Goal: Task Accomplishment & Management: Use online tool/utility

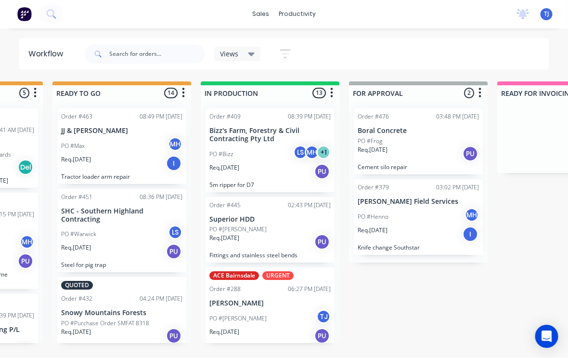
scroll to position [936, 0]
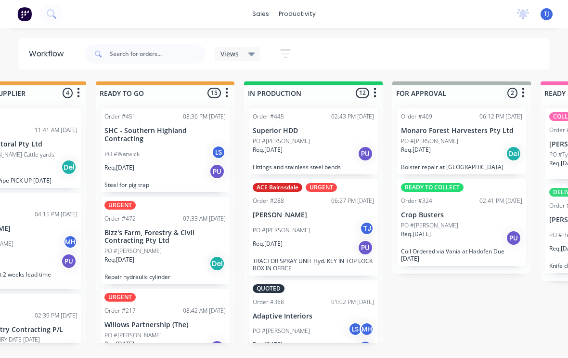
click at [548, 11] on span "TJ" at bounding box center [546, 14] width 5 height 9
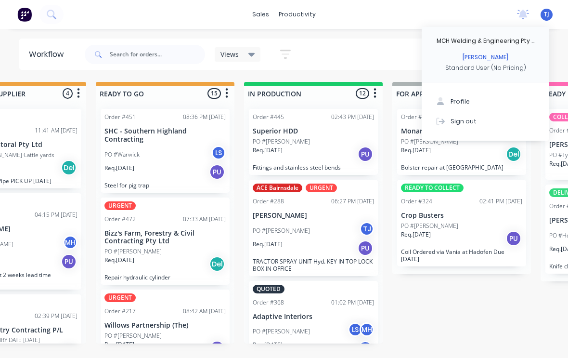
click at [479, 117] on button "Sign out" at bounding box center [486, 120] width 128 height 19
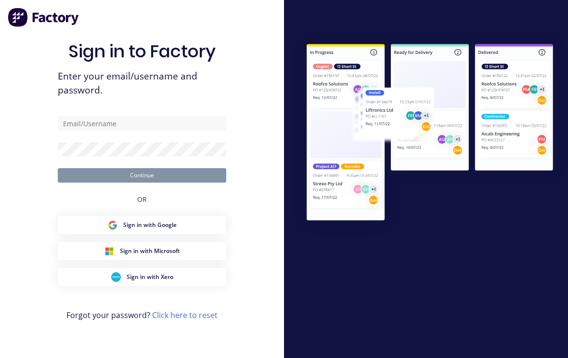
scroll to position [0, 0]
click at [164, 125] on input "text" at bounding box center [142, 123] width 169 height 14
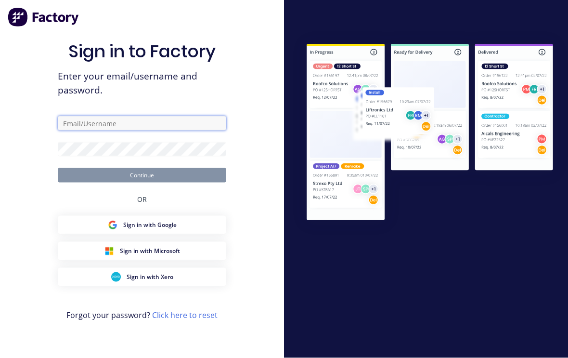
type input "Travjones78@outlook.com"
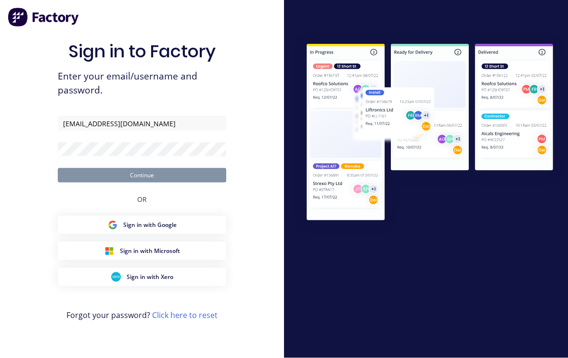
click at [142, 182] on button "Continue" at bounding box center [142, 175] width 169 height 14
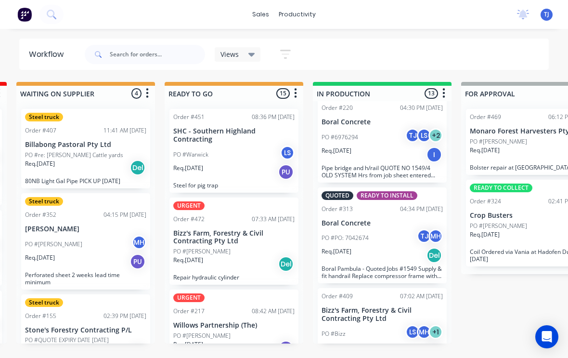
scroll to position [936, 0]
click at [374, 325] on div "PO #Bizz LS MH + 1" at bounding box center [382, 334] width 121 height 18
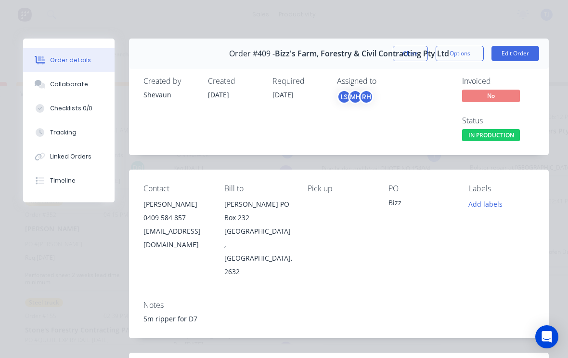
click at [59, 132] on div "Tracking" at bounding box center [63, 132] width 26 height 9
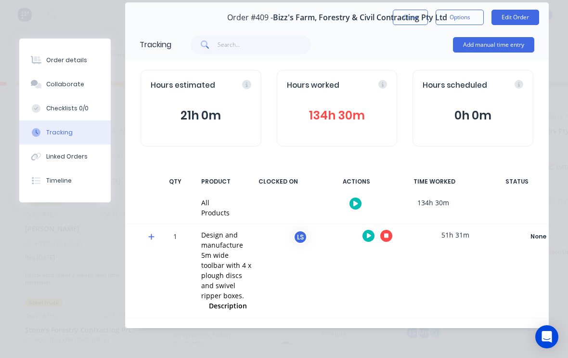
scroll to position [35, 0]
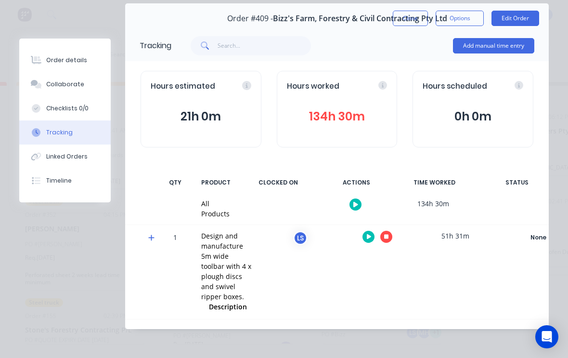
click at [368, 231] on button "button" at bounding box center [369, 237] width 12 height 12
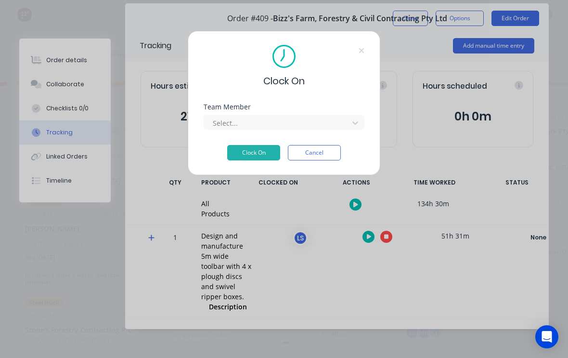
click at [347, 109] on div "Team Member" at bounding box center [284, 107] width 161 height 7
click at [364, 129] on div "Select..." at bounding box center [284, 122] width 161 height 14
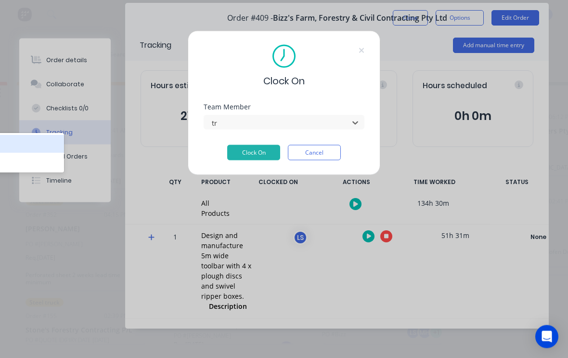
type input "tra"
click at [320, 156] on button "Cancel" at bounding box center [314, 152] width 53 height 15
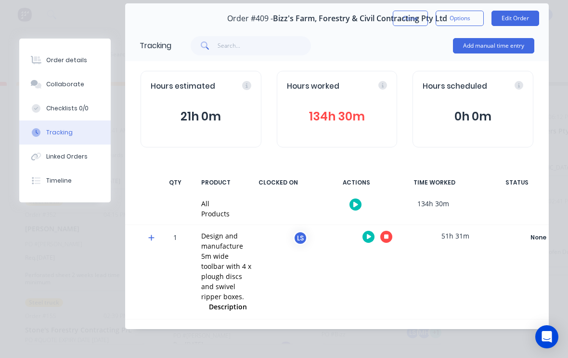
click at [526, 15] on button "Edit Order" at bounding box center [516, 18] width 48 height 15
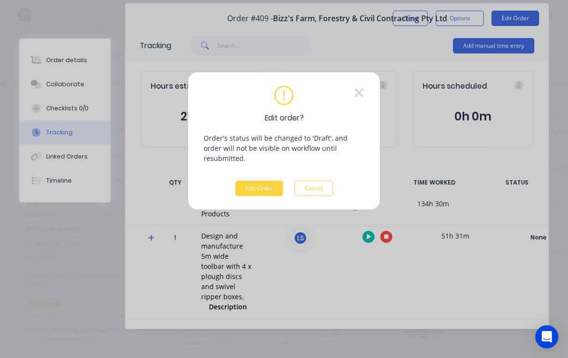
click at [264, 181] on button "Edit Order" at bounding box center [259, 188] width 48 height 15
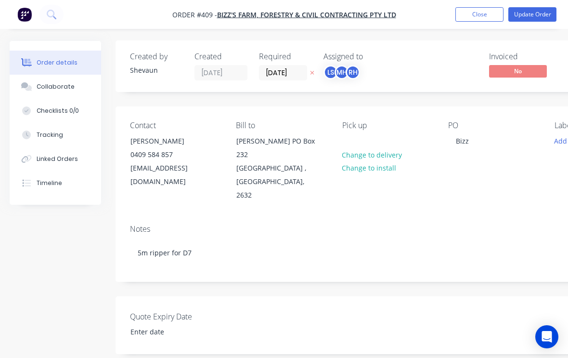
scroll to position [0, 0]
click at [47, 139] on div "Tracking" at bounding box center [50, 134] width 26 height 9
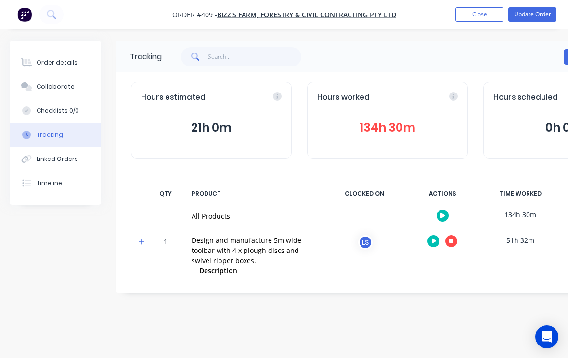
click at [430, 238] on button "button" at bounding box center [434, 241] width 12 height 12
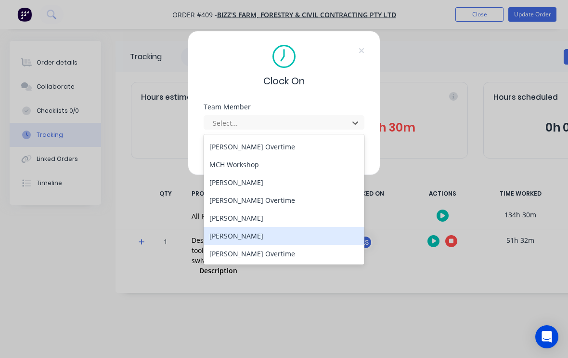
click at [246, 232] on div "[PERSON_NAME]" at bounding box center [284, 236] width 161 height 18
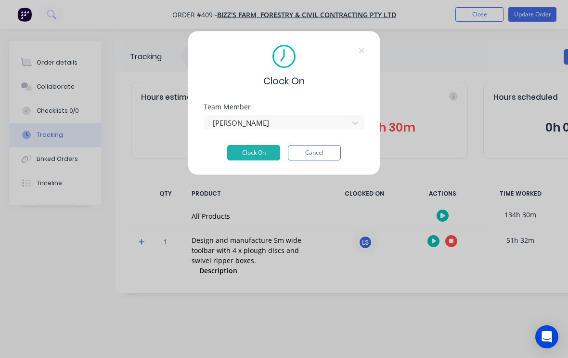
click at [254, 145] on button "Clock On" at bounding box center [253, 152] width 53 height 15
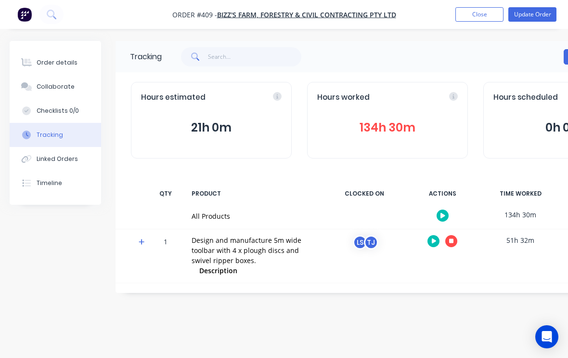
click at [538, 13] on button "Update Order" at bounding box center [532, 14] width 48 height 14
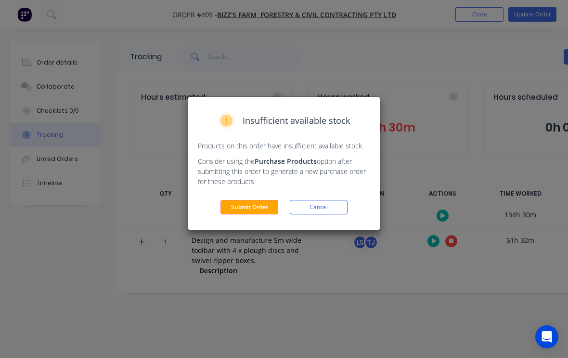
click at [256, 201] on button "Submit Order" at bounding box center [250, 207] width 58 height 14
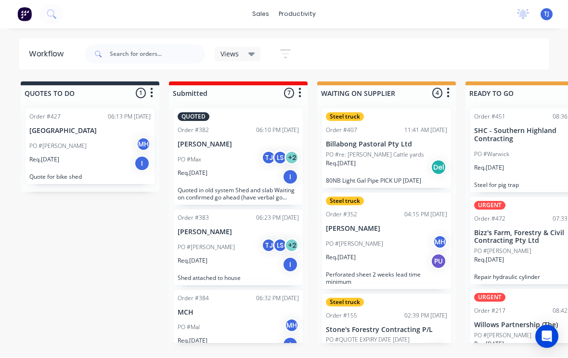
scroll to position [0, 0]
